Goal: Task Accomplishment & Management: Complete application form

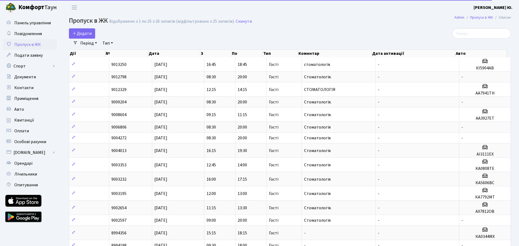
select select "25"
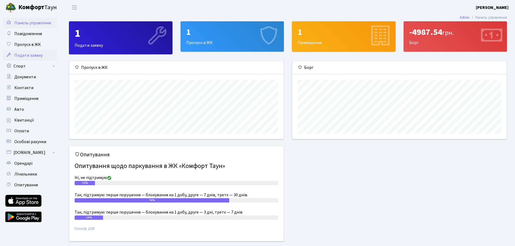
scroll to position [78, 214]
click at [32, 57] on span "Подати заявку" at bounding box center [28, 55] width 28 height 6
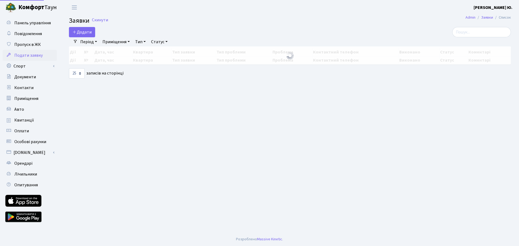
select select "25"
click at [30, 47] on span "Пропуск в ЖК" at bounding box center [27, 45] width 26 height 6
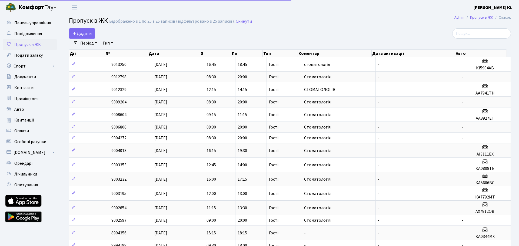
select select "25"
